Goal: Information Seeking & Learning: Learn about a topic

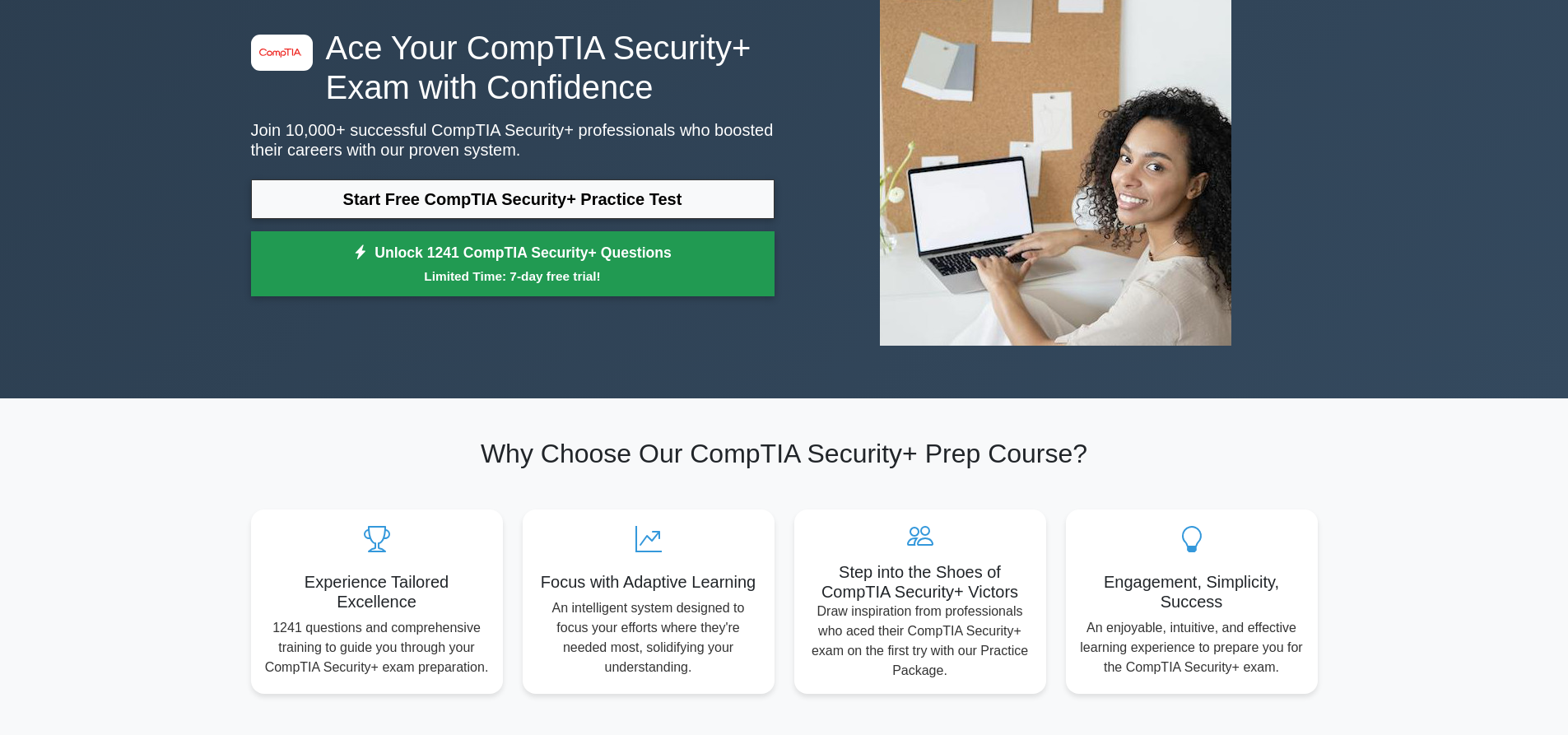
scroll to position [82, 0]
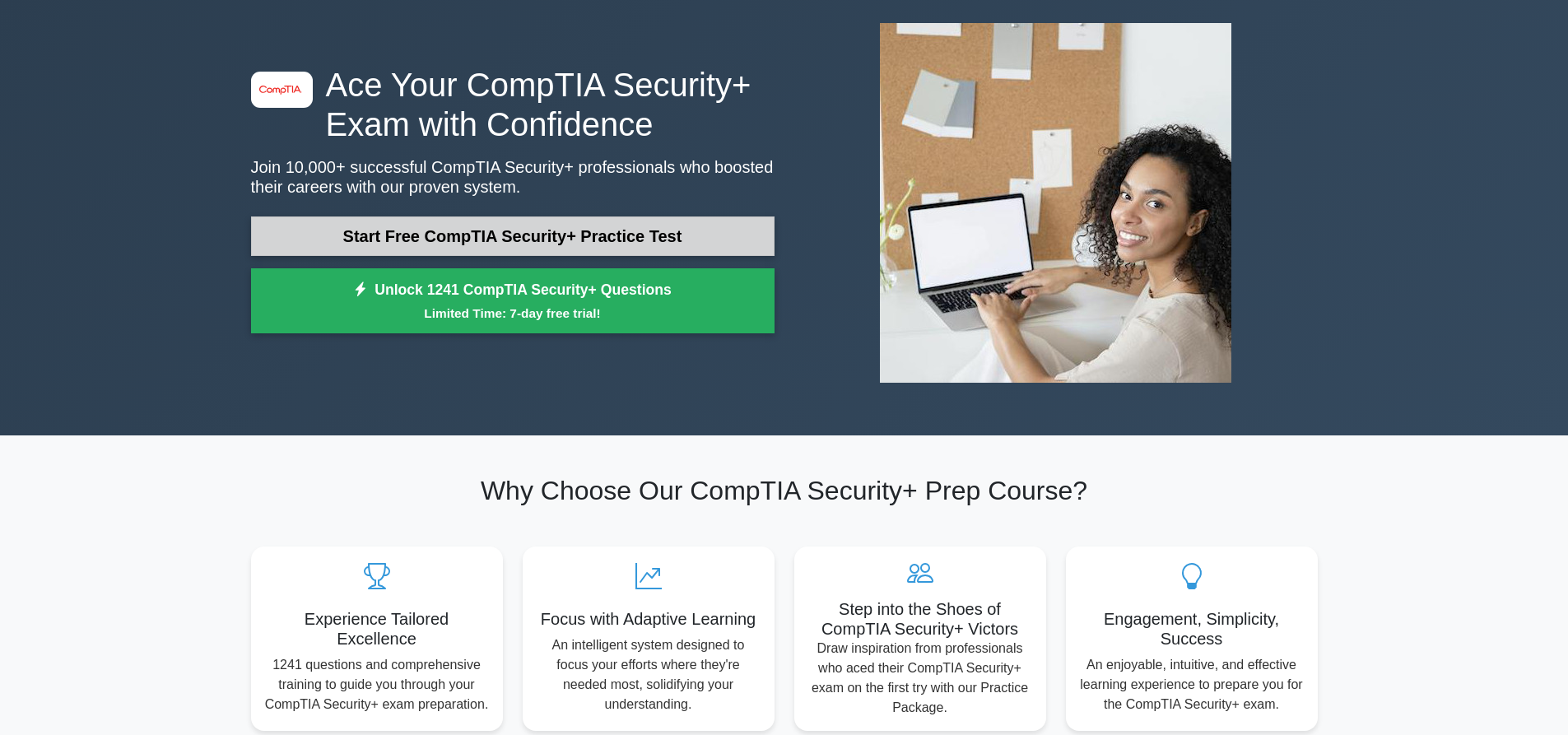
click at [588, 245] on link "Start Free CompTIA Security+ Practice Test" at bounding box center [512, 236] width 523 height 39
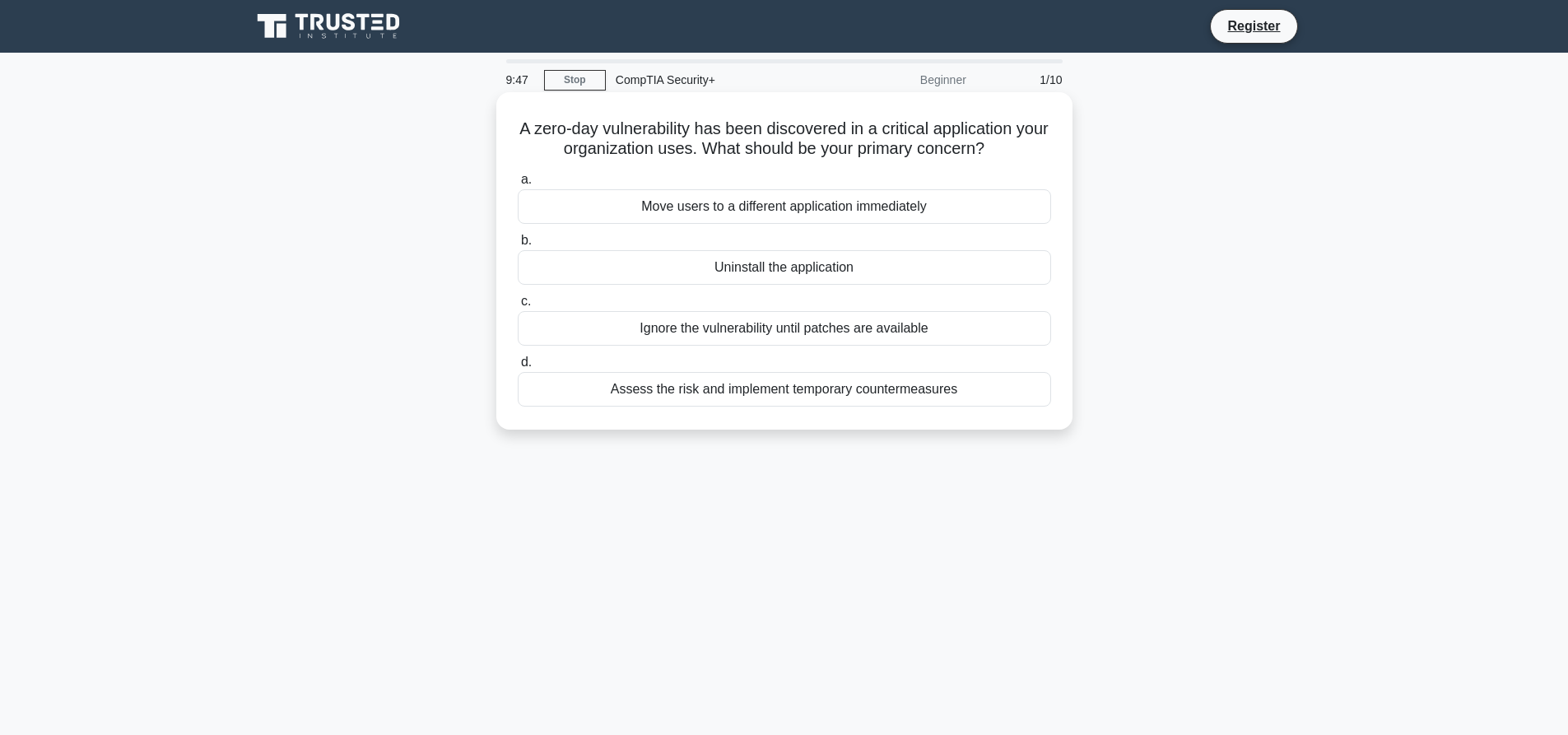
click at [892, 393] on div "Assess the risk and implement temporary countermeasures" at bounding box center [784, 389] width 534 height 35
click at [517, 368] on input "d. Assess the risk and implement temporary countermeasures" at bounding box center [517, 362] width 0 height 11
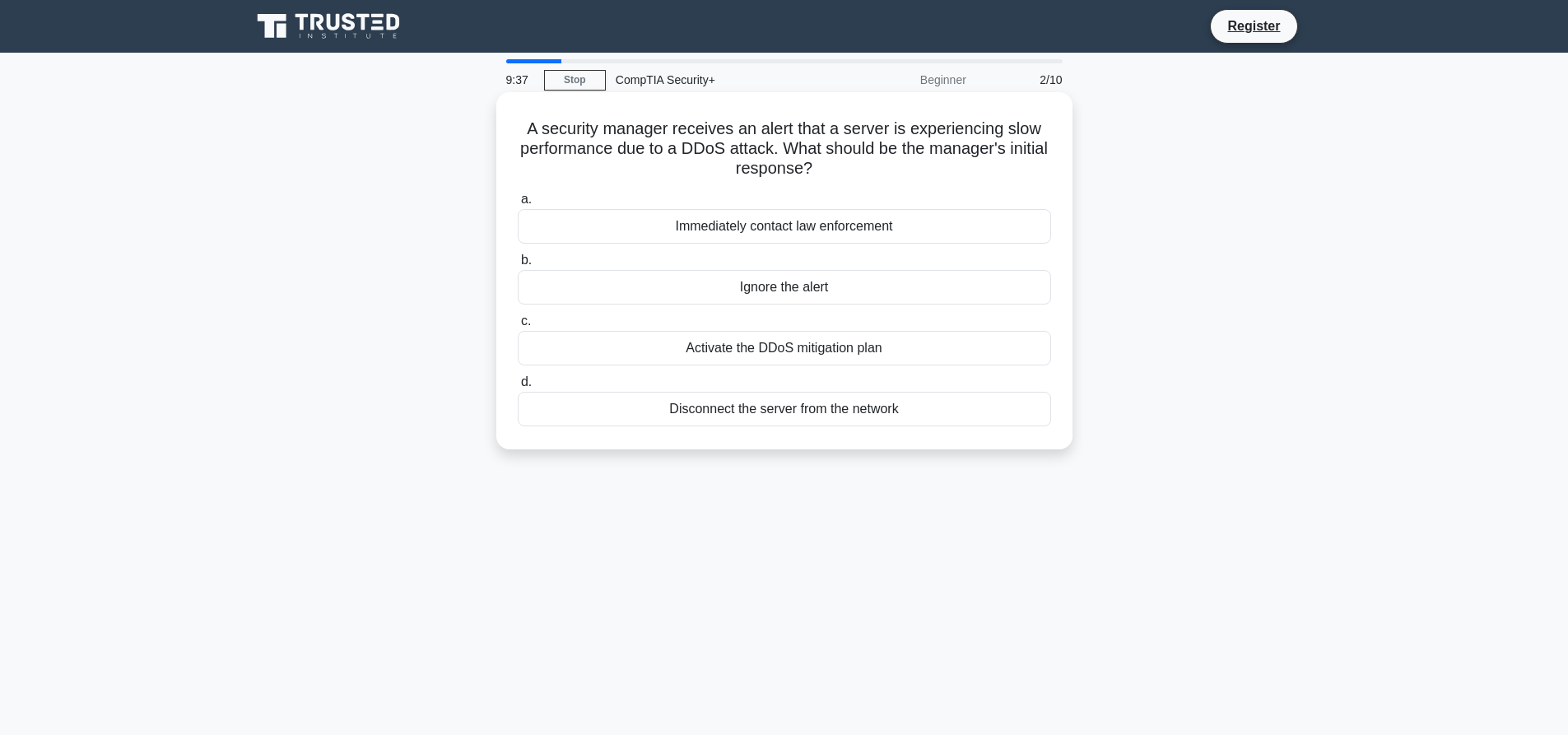
click at [823, 356] on div "Activate the DDoS mitigation plan" at bounding box center [784, 348] width 534 height 35
click at [517, 327] on input "c. Activate the DDoS mitigation plan" at bounding box center [517, 321] width 0 height 11
click at [845, 300] on div "Role-Based Access Control (RBAC)" at bounding box center [784, 287] width 534 height 35
click at [517, 266] on input "b. Role-Based Access Control (RBAC)" at bounding box center [517, 260] width 0 height 11
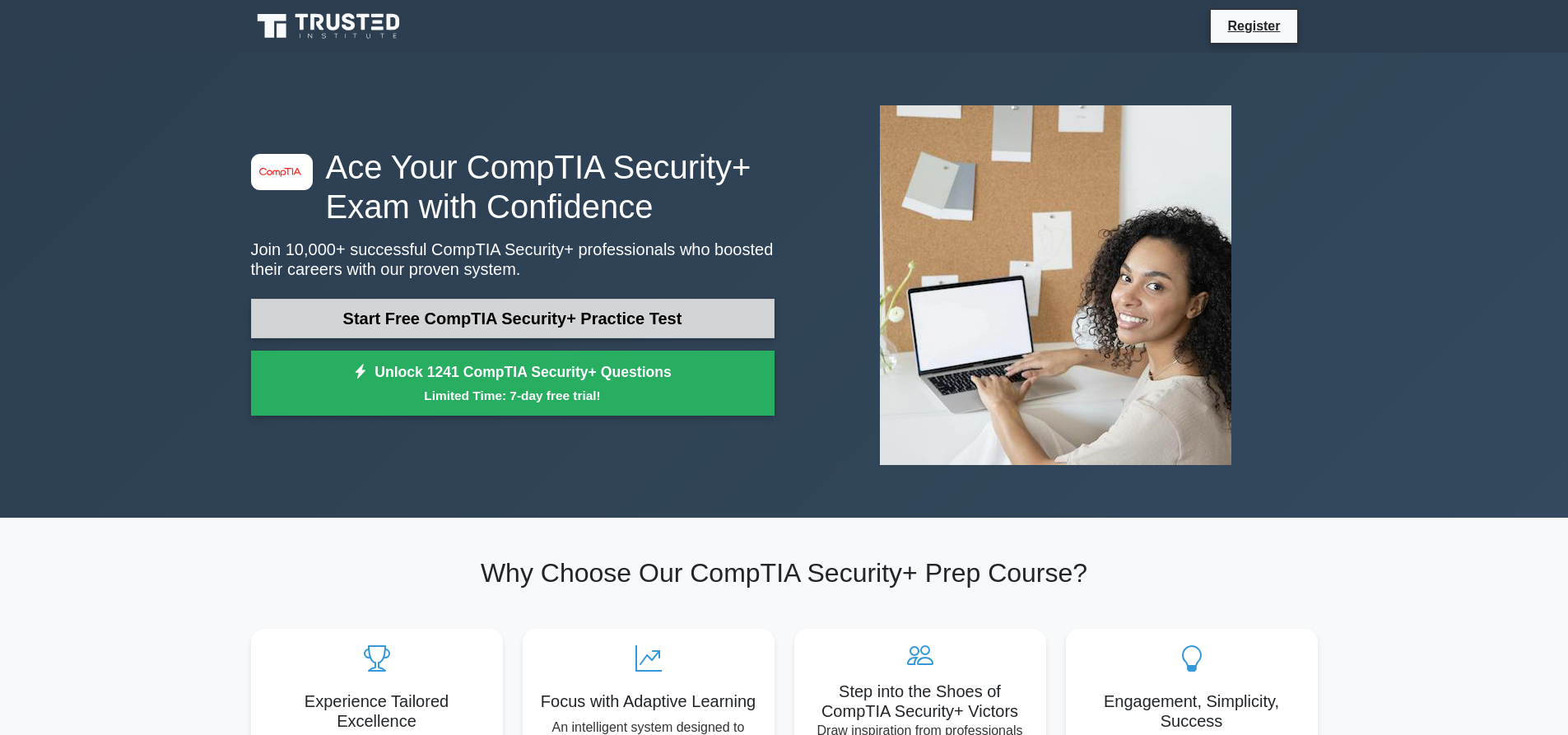
click at [506, 324] on link "Start Free CompTIA Security+ Practice Test" at bounding box center [512, 318] width 523 height 39
